Goal: Find specific page/section: Find specific page/section

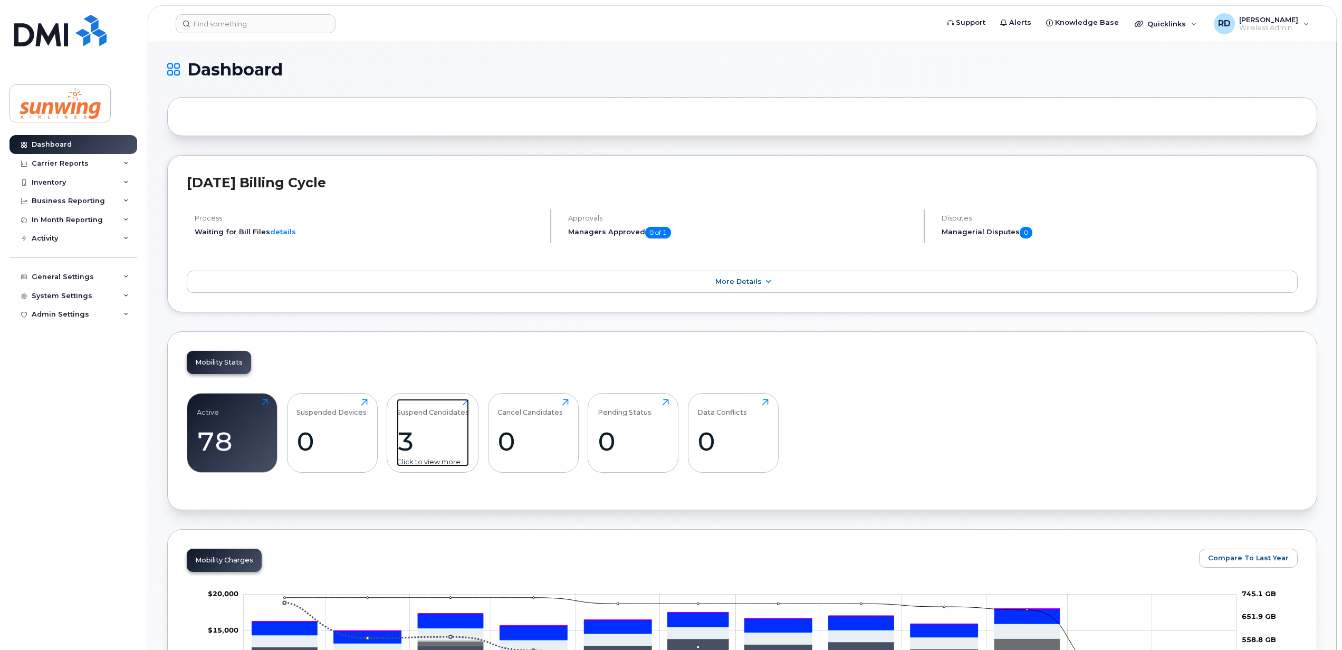
click at [409, 444] on div "3" at bounding box center [433, 441] width 72 height 31
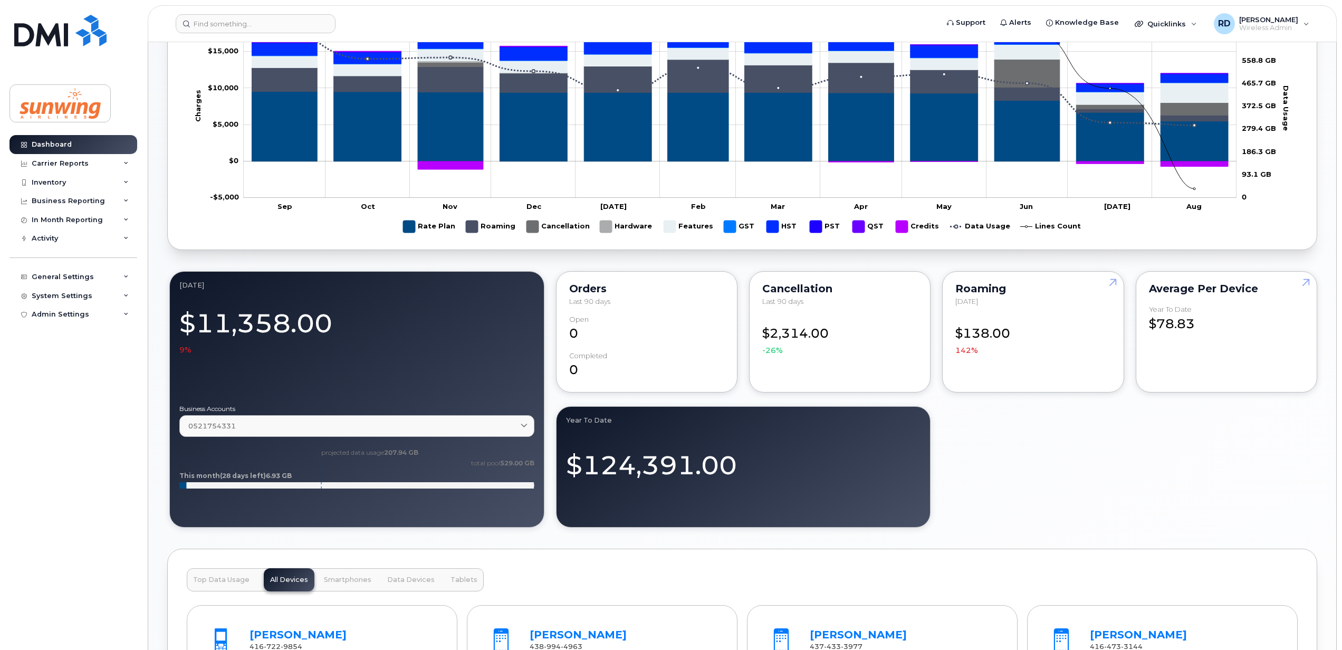
scroll to position [100, 0]
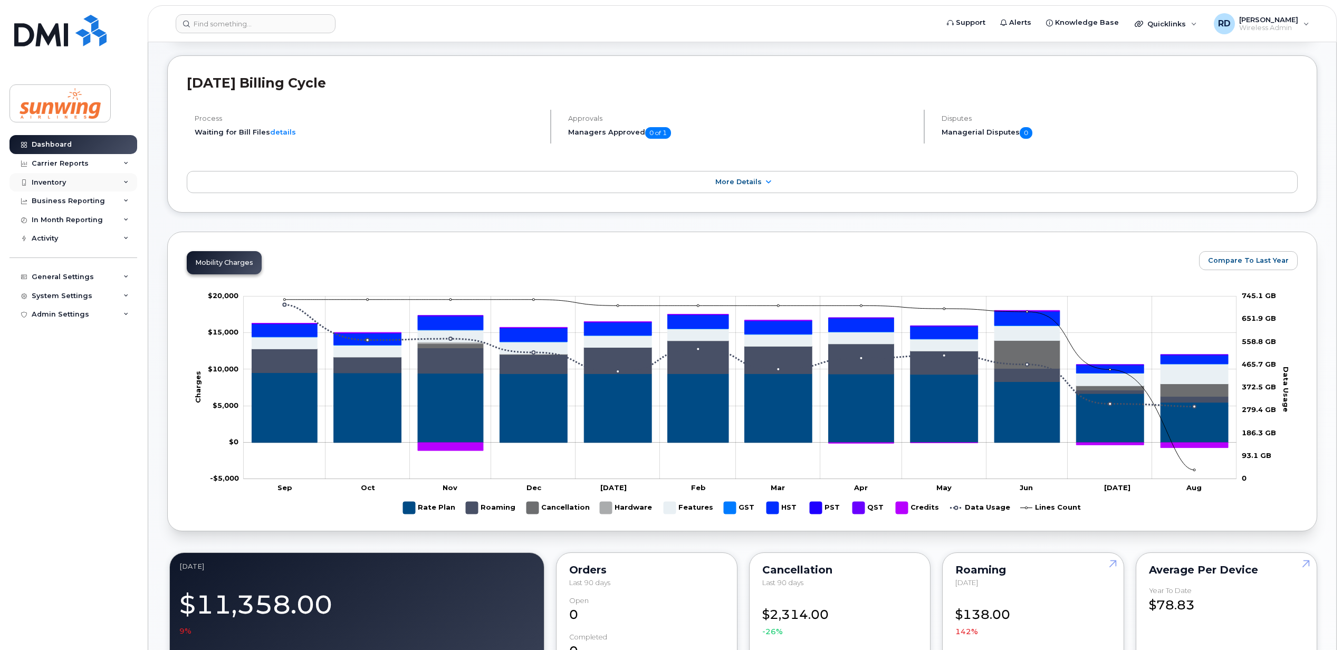
click at [85, 178] on div "Inventory" at bounding box center [73, 182] width 128 height 19
click at [78, 199] on div "Mobility Devices" at bounding box center [66, 201] width 60 height 9
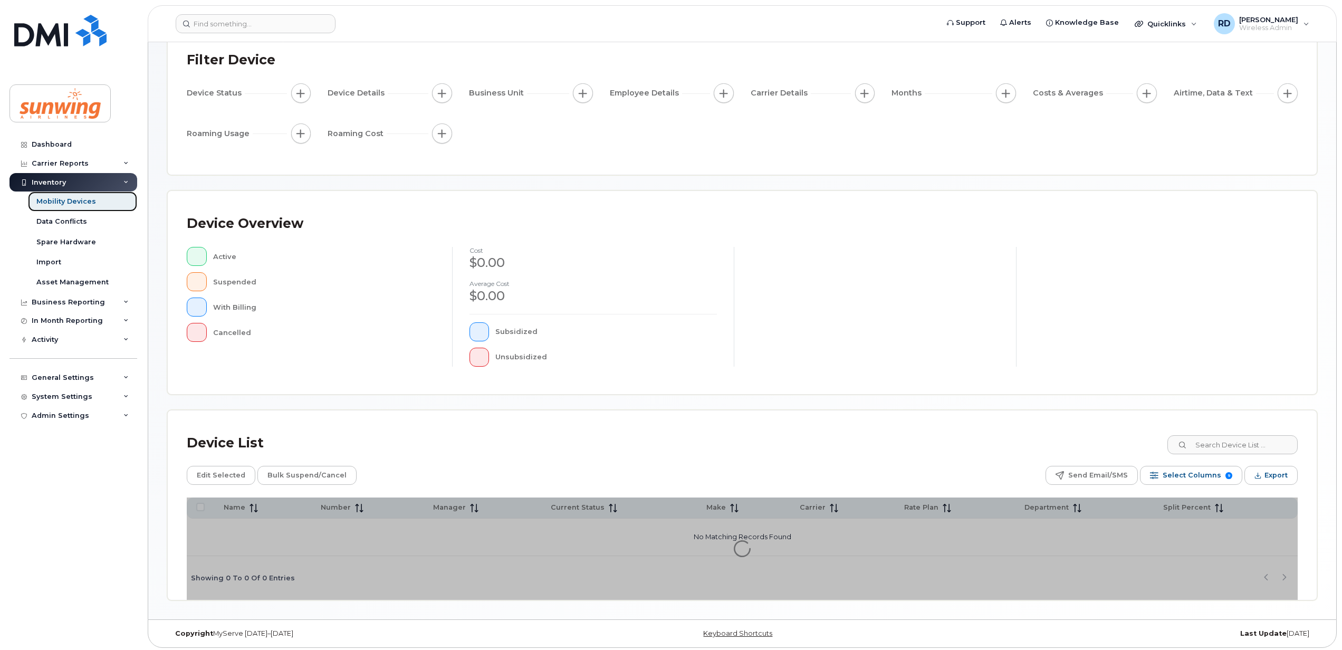
scroll to position [76, 0]
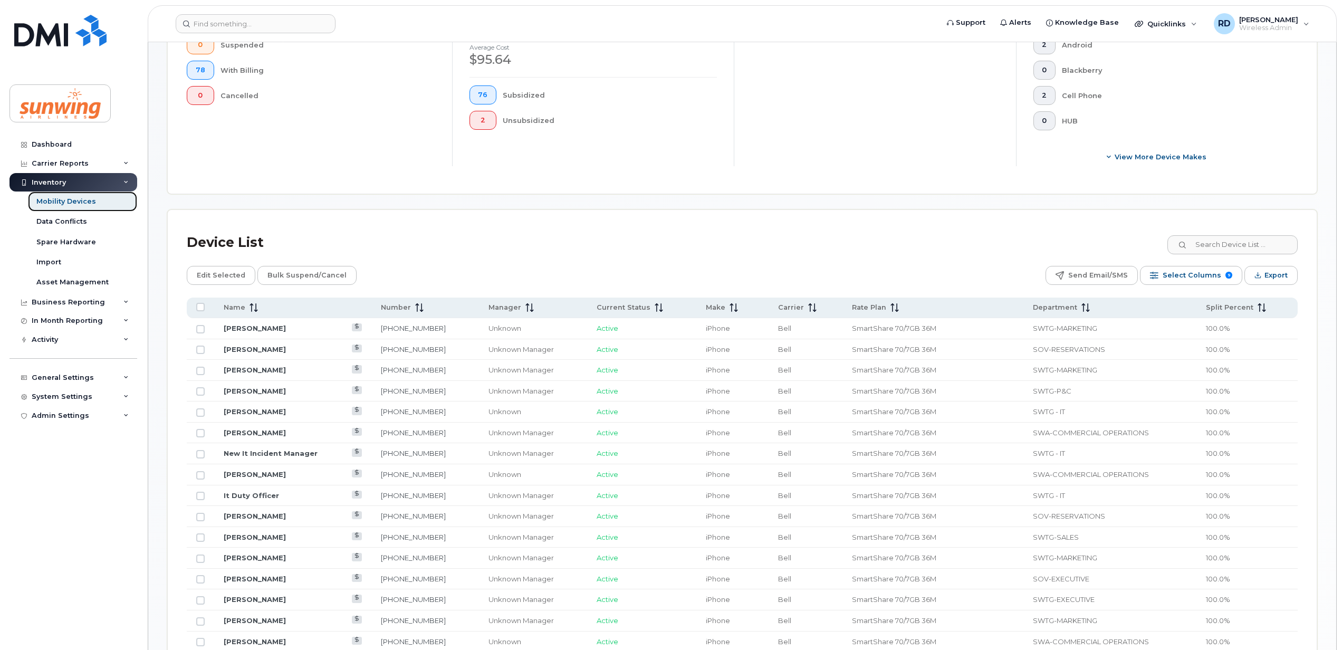
scroll to position [358, 0]
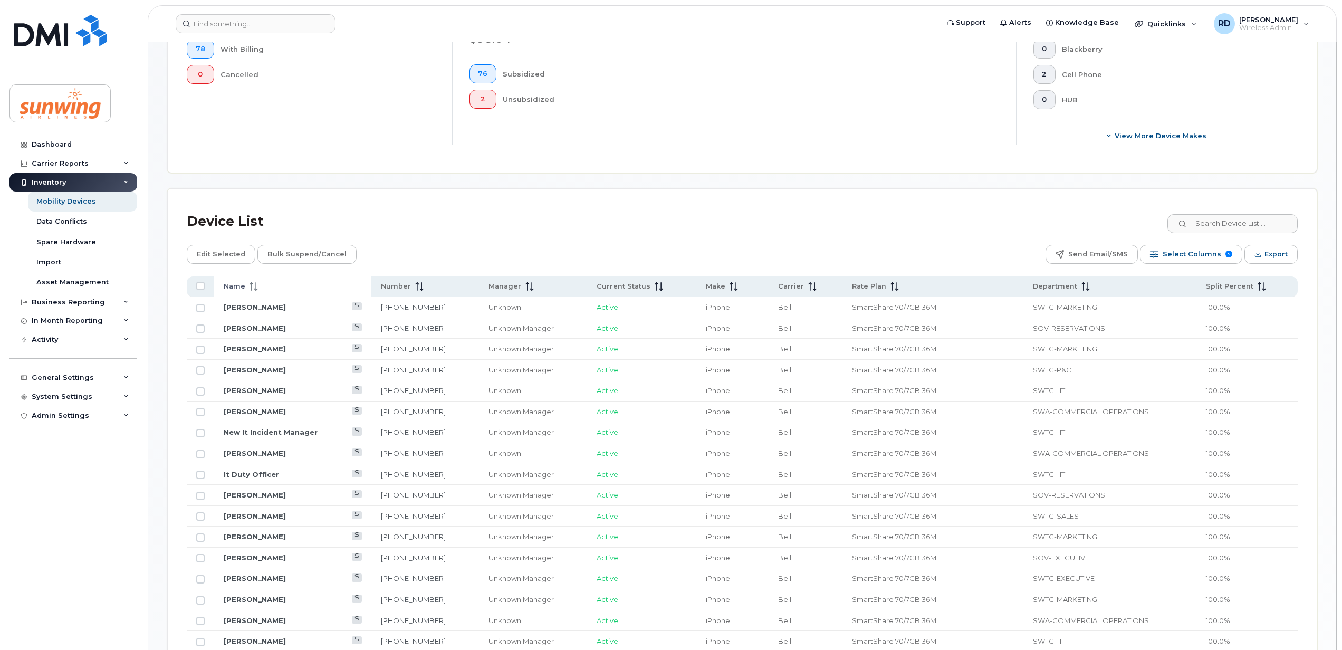
click at [253, 290] on icon at bounding box center [253, 286] width 8 height 8
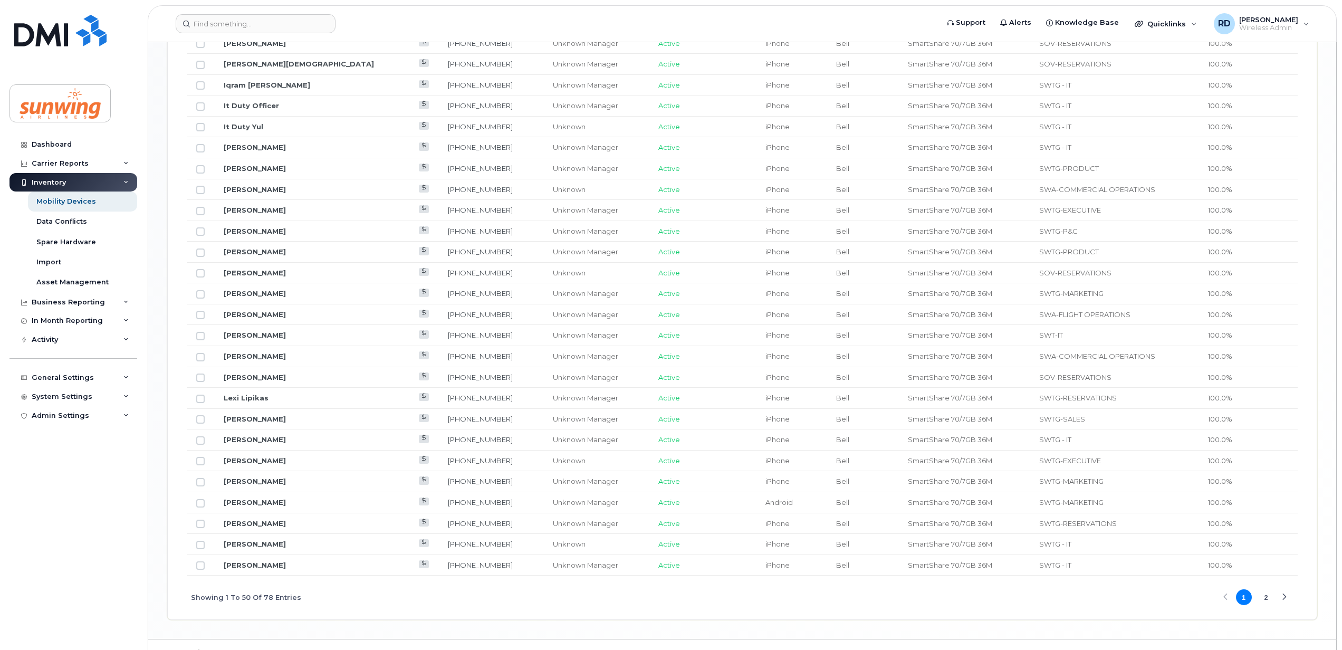
scroll to position [1155, 0]
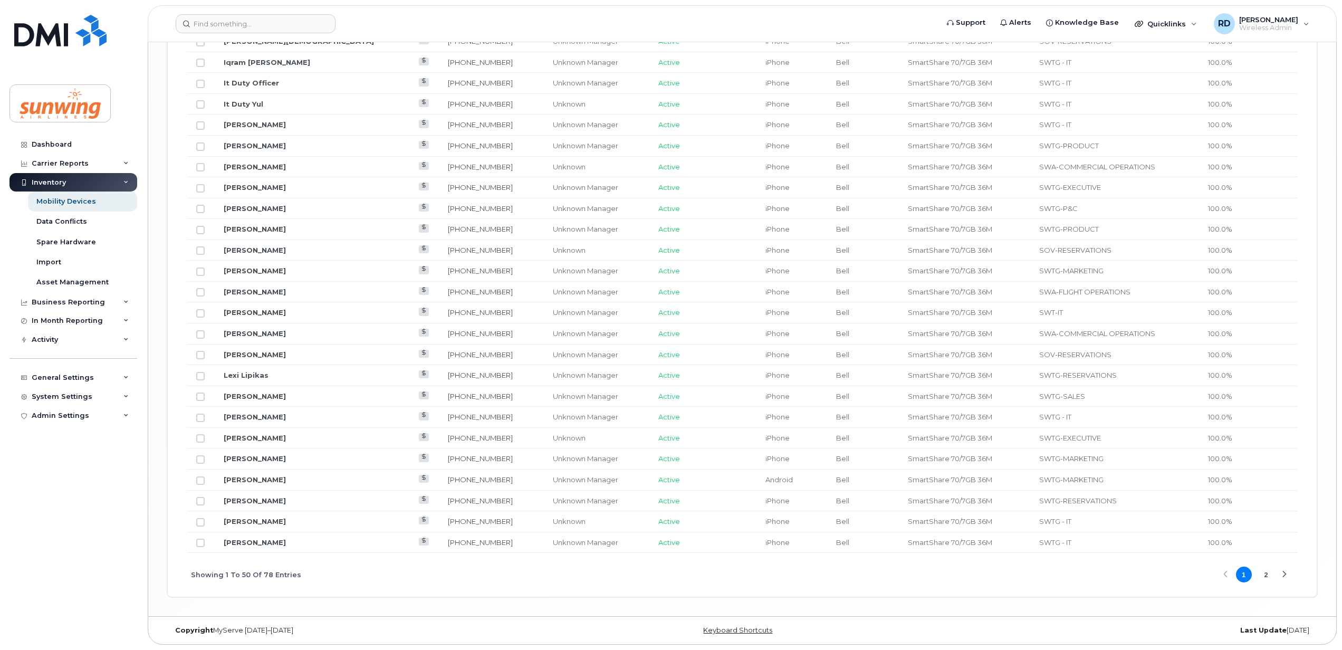
click at [1262, 573] on button "2" at bounding box center [1266, 574] width 16 height 16
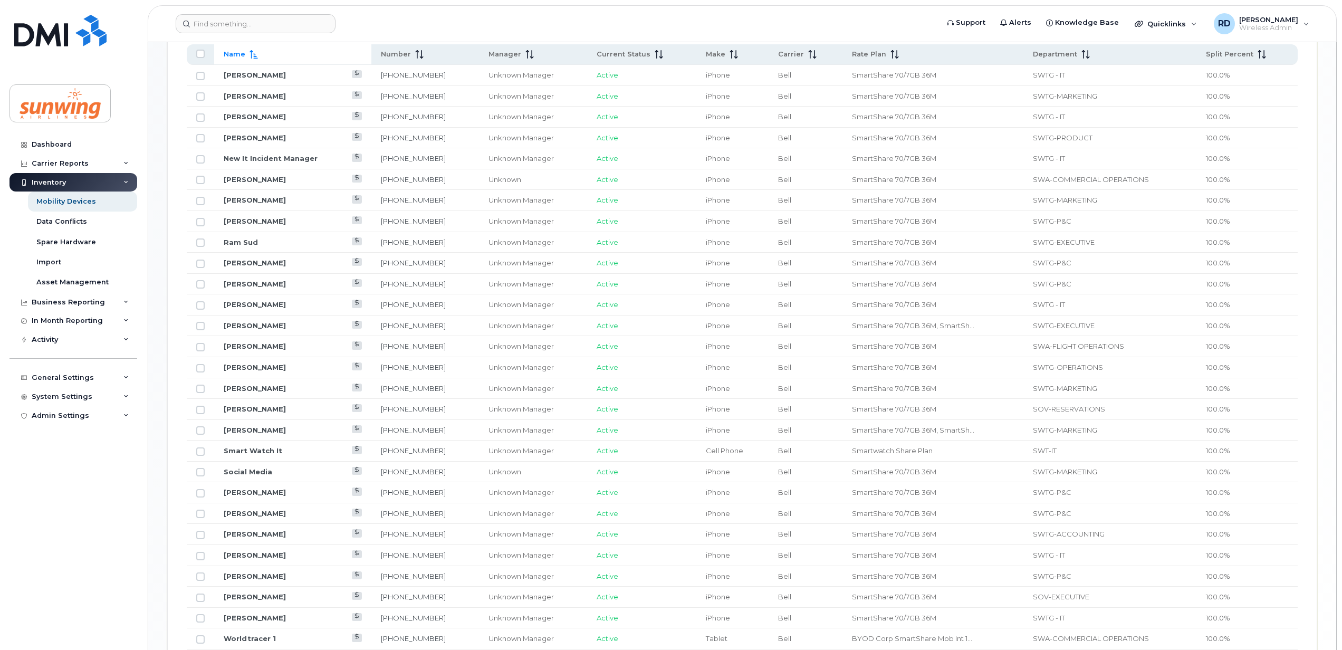
scroll to position [693, 0]
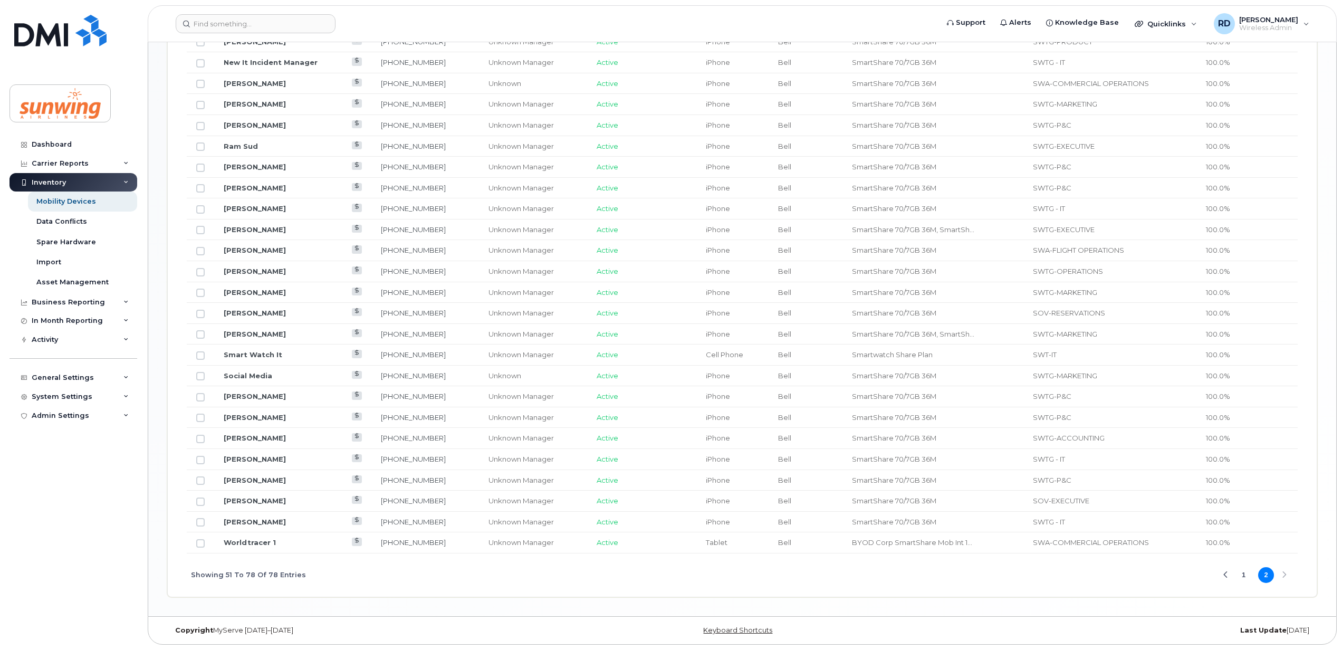
click at [1243, 576] on button "1" at bounding box center [1244, 575] width 16 height 16
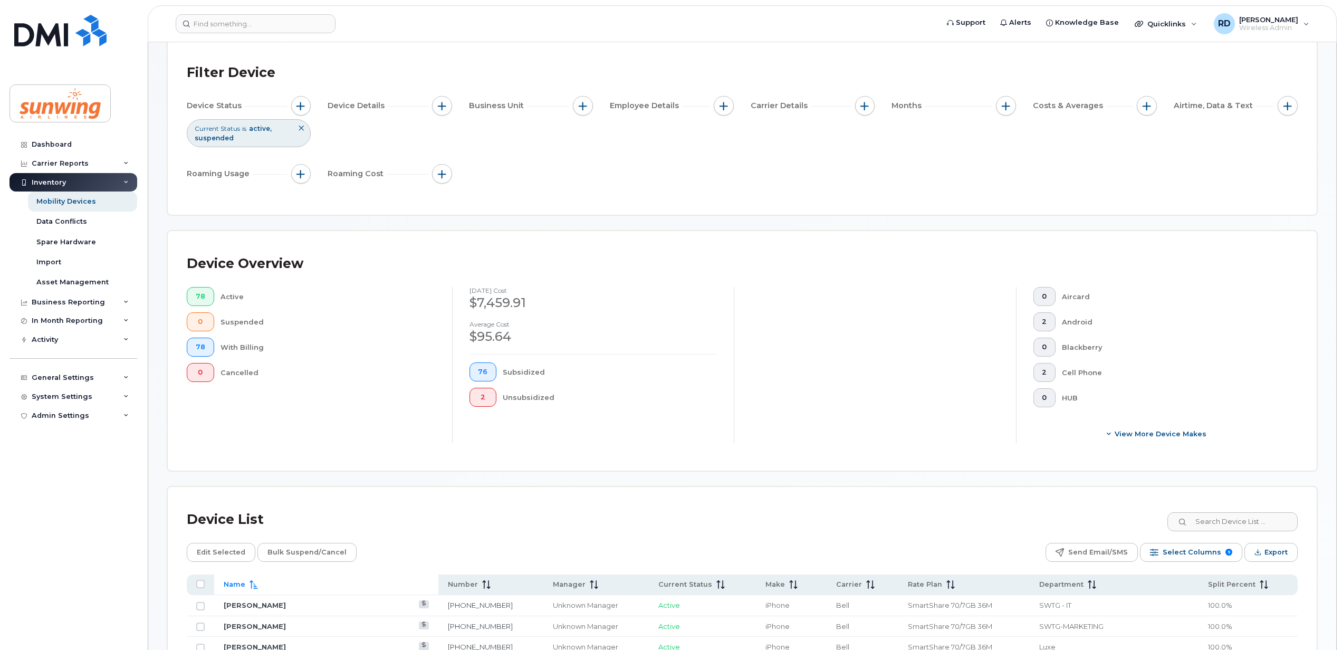
scroll to position [0, 0]
